Goal: Communication & Community: Answer question/provide support

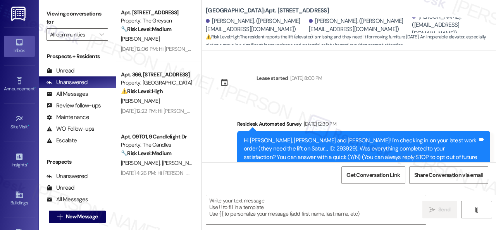
scroll to position [2219, 0]
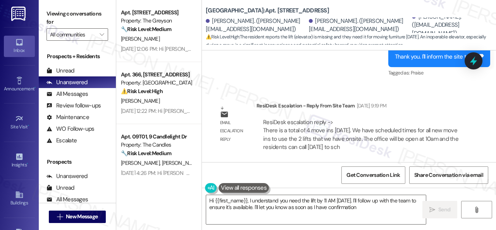
type textarea "Hi {{first_name}}, I understand you need the lift by 11 AM tomorrow. I'll follo…"
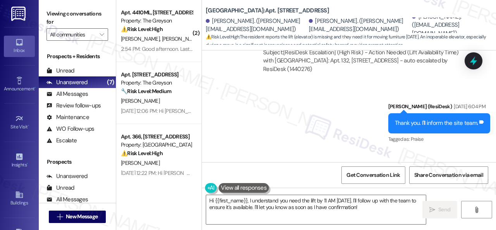
scroll to position [2181, 0]
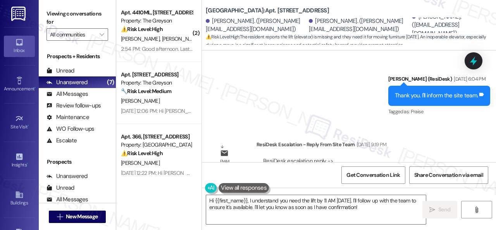
click at [318, 95] on div "Sent via SMS Sarah (ResiDesk) Aug 29, 2025 at 6:04 PM Thank you. I'll inform th…" at bounding box center [349, 90] width 294 height 66
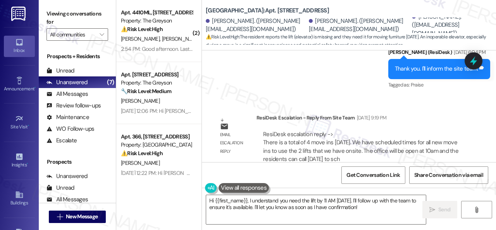
scroll to position [2219, 0]
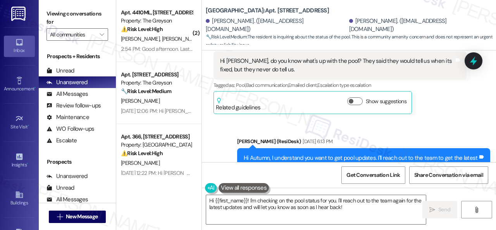
scroll to position [3881, 0]
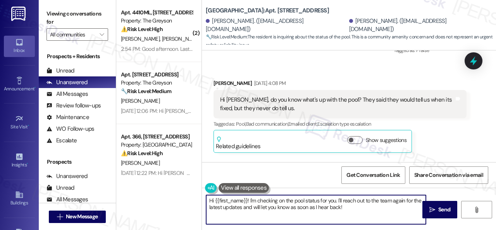
drag, startPoint x: 373, startPoint y: 209, endPoint x: 122, endPoint y: 201, distance: 251.1
click at [122, 201] on div "( 2 ) Apt. 4410ML, 4460 Mountain Laurel Road Property: The Greyson ⚠️ Risk Leve…" at bounding box center [306, 115] width 380 height 230
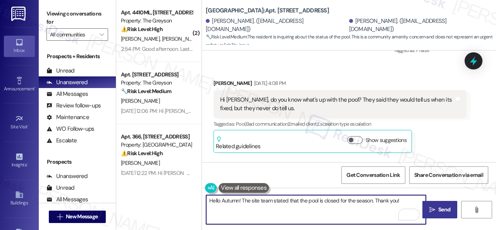
type textarea "Hello Autumn! The site team stated that the pool is closed for the season. Than…"
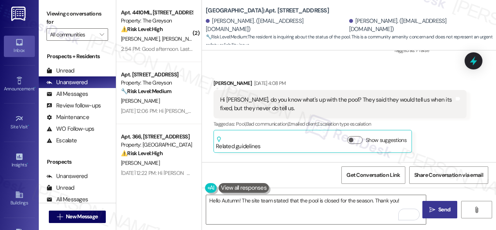
click at [432, 208] on icon "" at bounding box center [433, 210] width 6 height 6
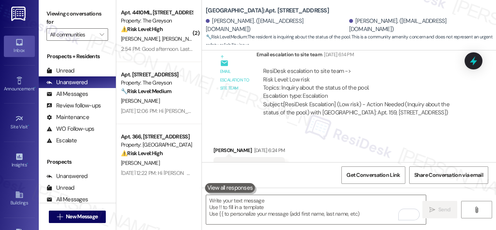
scroll to position [4085, 0]
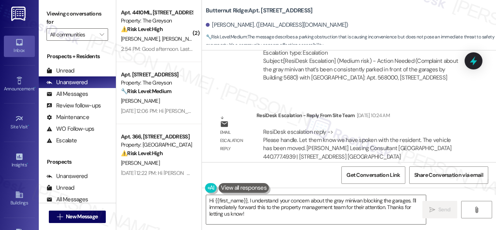
scroll to position [3301, 0]
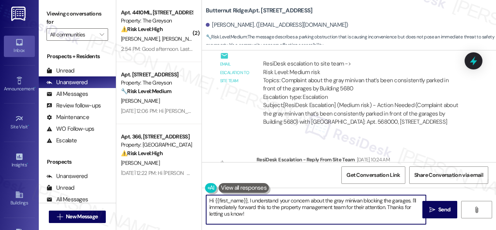
drag, startPoint x: 250, startPoint y: 199, endPoint x: 259, endPoint y: 216, distance: 19.4
click at [259, 216] on textarea "Hi {{first_name}}, I understand your concern about the gray minivan blocking th…" at bounding box center [316, 209] width 220 height 29
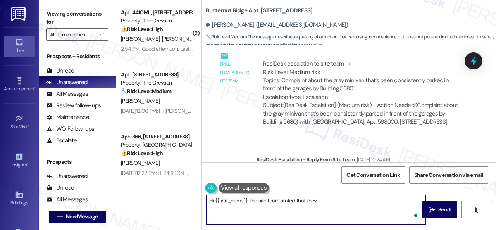
paste textarea "have spoken with the resident. The vehicle has been moved."
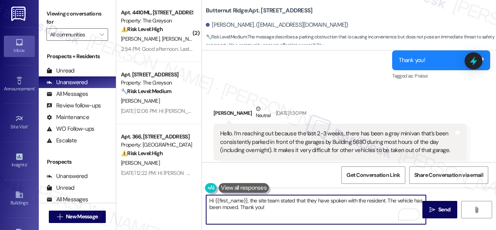
scroll to position [2991, 0]
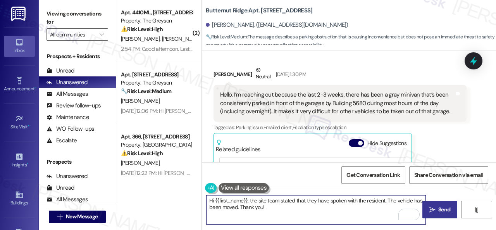
type textarea "Hi {{first_name}}, the site team stated that they have spoken with the resident…"
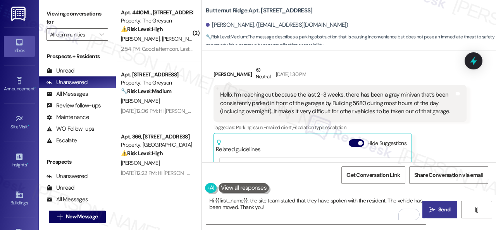
click at [434, 211] on span " Send" at bounding box center [440, 210] width 24 height 8
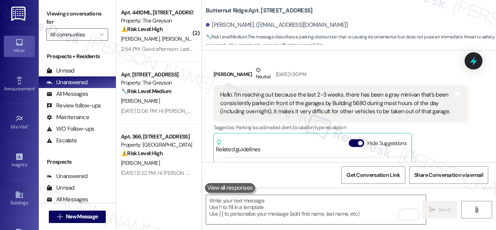
scroll to position [3096, 0]
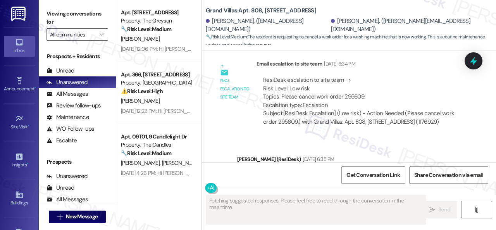
scroll to position [5089, 0]
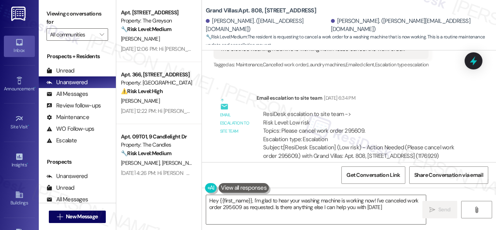
type textarea "Hey {{first_name}}, I'm glad to hear your washing machine is working now! I've …"
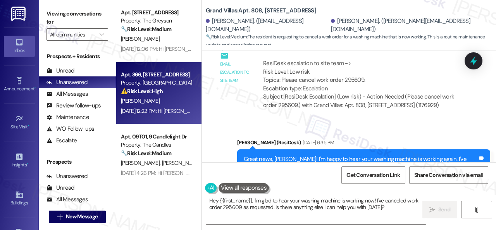
scroll to position [5166, 0]
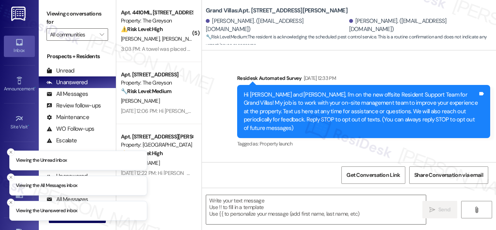
type textarea "Fetching suggested responses. Please feel free to read through the conversation…"
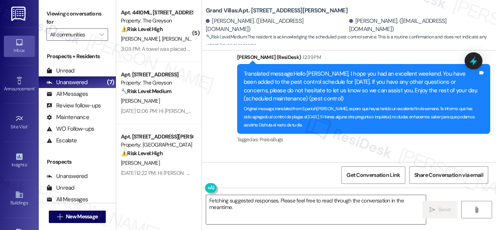
scroll to position [12789, 0]
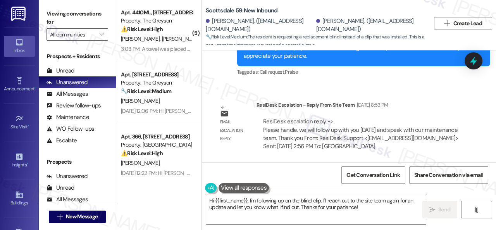
scroll to position [947, 0]
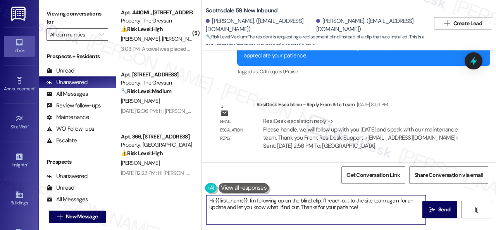
drag, startPoint x: 249, startPoint y: 201, endPoint x: 373, endPoint y: 223, distance: 125.7
click at [375, 224] on textarea "Hi {{first_name}}, I'm following up on the blind clip. I'll reach out to the si…" at bounding box center [316, 209] width 220 height 29
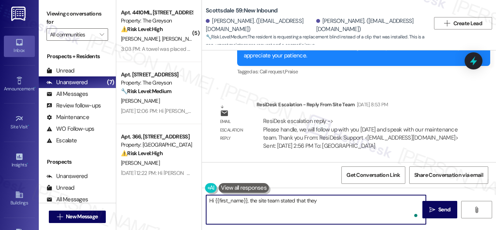
paste textarea "will follow up with you on Tuesday and speak with our maintenance team. Thank y…"
drag, startPoint x: 367, startPoint y: 200, endPoint x: 393, endPoint y: 198, distance: 26.1
click at [393, 198] on textarea "Hi {{first_name}}, the site team stated that they will follow up with you on Tu…" at bounding box center [316, 209] width 220 height 29
click at [221, 207] on textarea "Hi {{first_name}}, the site team stated that they will follow up with you tomor…" at bounding box center [316, 209] width 220 height 29
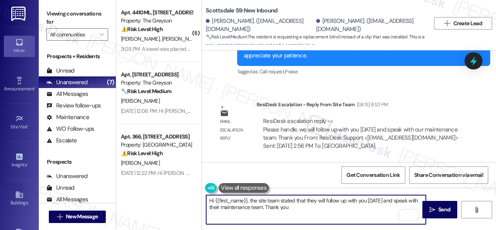
click at [318, 211] on textarea "Hi {{first_name}}, the site team stated that they will follow up with you tomor…" at bounding box center [316, 209] width 220 height 29
type textarea "Hi {{first_name}}, the site team stated that they will follow up with you tomor…"
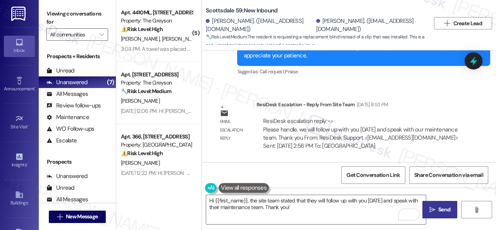
click at [441, 216] on button " Send" at bounding box center [440, 209] width 35 height 17
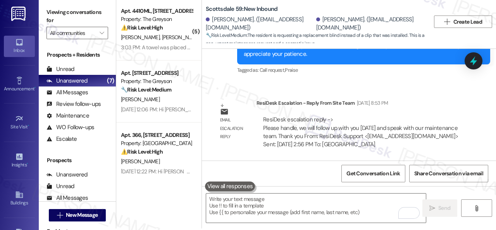
scroll to position [2, 0]
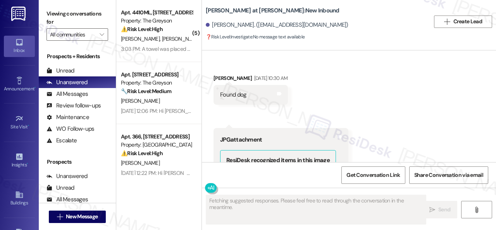
type textarea "Fetching suggested responses. Please feel free to read through the conversation…"
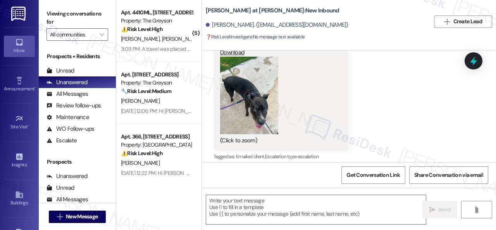
scroll to position [128, 0]
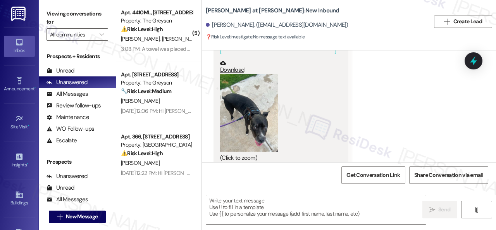
click at [258, 116] on button "Zoom image" at bounding box center [249, 113] width 58 height 78
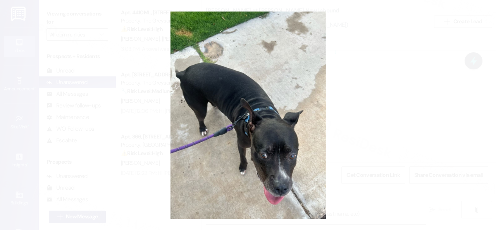
click at [283, 104] on button "Unzoom image" at bounding box center [248, 115] width 496 height 230
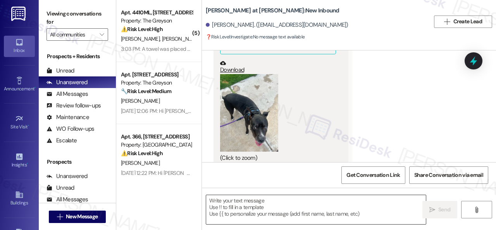
click at [263, 206] on textarea at bounding box center [316, 209] width 220 height 29
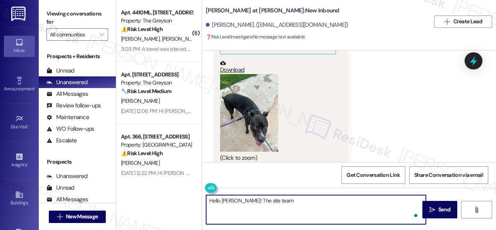
paste textarea "sent an e-blast to the community regarding the found dog this morning after [PE…"
type textarea "Hello [PERSON_NAME]! The site team sent an e-blast to the community regarding t…"
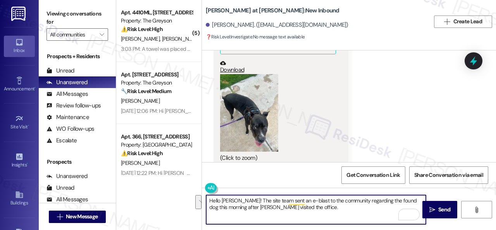
drag, startPoint x: 309, startPoint y: 208, endPoint x: 206, endPoint y: 201, distance: 103.4
click at [206, 201] on textarea "Hello [PERSON_NAME]! The site team sent an e-blast to the community regarding t…" at bounding box center [316, 209] width 220 height 29
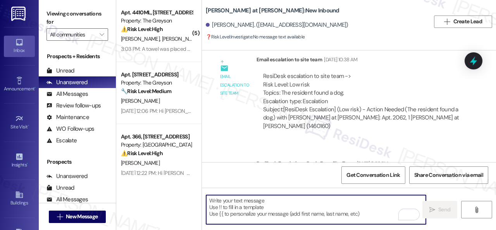
scroll to position [399, 0]
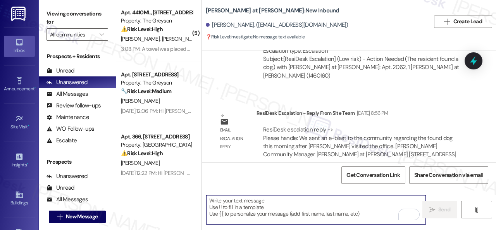
click at [259, 207] on textarea "To enrich screen reader interactions, please activate Accessibility in Grammarl…" at bounding box center [316, 209] width 220 height 29
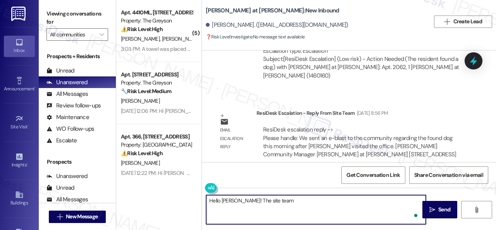
paste textarea "sent an e-blast to the community regarding the found dog this morning after [PE…"
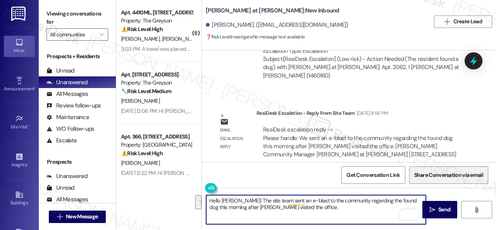
paste textarea "mail blast to the community regarding the found dog this morning,"
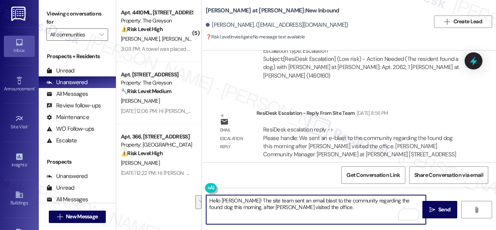
drag, startPoint x: 412, startPoint y: 199, endPoint x: 230, endPoint y: 207, distance: 181.7
click at [230, 207] on textarea "Hello [PERSON_NAME]! The site team sent an email blast to the community regardi…" at bounding box center [316, 209] width 220 height 29
click at [233, 206] on textarea "Hello [PERSON_NAME]! The site team sent an email blast to the community regardi…" at bounding box center [316, 209] width 220 height 29
click at [284, 209] on textarea "Hello [PERSON_NAME]! The site team sent an email blast to the community regardi…" at bounding box center [316, 209] width 220 height 29
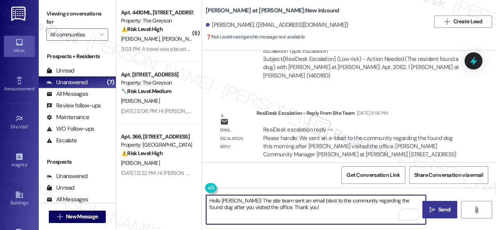
type textarea "Hello [PERSON_NAME]! The site team sent an email blast to the community regardi…"
click at [430, 211] on icon "" at bounding box center [433, 210] width 6 height 6
